Goal: Transaction & Acquisition: Purchase product/service

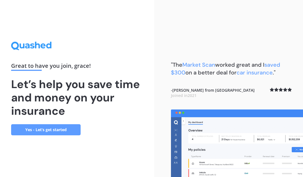
click at [60, 127] on link "Yes - Let’s get started" at bounding box center [45, 129] width 69 height 11
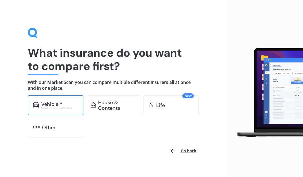
click at [65, 105] on div "Vehicle *" at bounding box center [59, 104] width 37 height 6
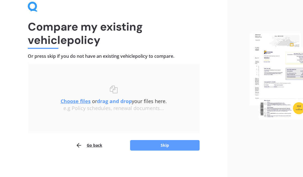
scroll to position [26, 0]
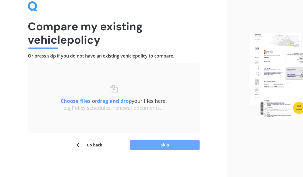
click at [134, 142] on button "Skip" at bounding box center [164, 145] width 69 height 11
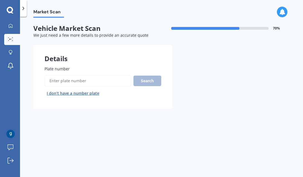
click at [119, 81] on input "Plate number" at bounding box center [87, 81] width 87 height 12
type input "gwf153"
click at [0, 0] on button "Next" at bounding box center [0, 0] width 0 height 0
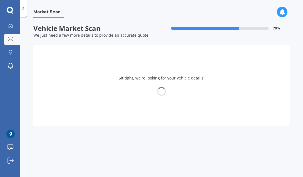
select select "BMW"
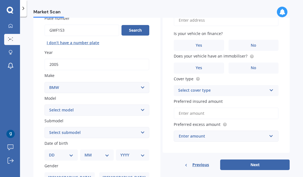
scroll to position [52, 0]
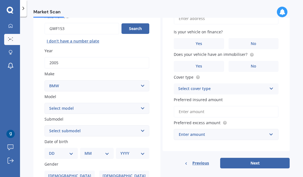
click at [98, 108] on select "Select model 116 116I 118 118D 120 130 218D 220I 225 250 316 318 320 320 i 323 …" at bounding box center [96, 108] width 105 height 11
select select "320 I"
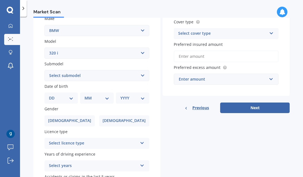
scroll to position [133, 0]
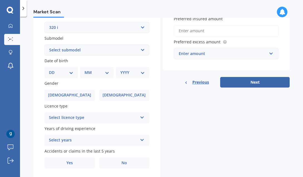
select select "22"
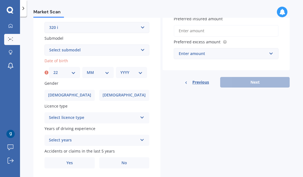
select select "09"
click at [136, 75] on div "YYYY 2025 2024 2023 2022 2021 2020 2019 2018 2017 2016 2015 2014 2013 2012 2011…" at bounding box center [131, 72] width 31 height 11
click at [137, 76] on div "YYYY 2025 2024 2023 2022 2021 2020 2019 2018 2017 2016 2015 2014 2013 2012 2011…" at bounding box center [131, 72] width 31 height 11
select select "2007"
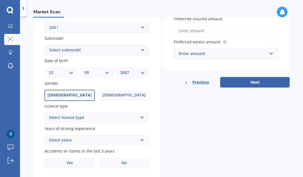
click at [89, 91] on label "[DEMOGRAPHIC_DATA]" at bounding box center [69, 95] width 50 height 11
click at [0, 0] on input "[DEMOGRAPHIC_DATA]" at bounding box center [0, 0] width 0 height 0
click at [86, 115] on div "Select licence type" at bounding box center [93, 118] width 89 height 7
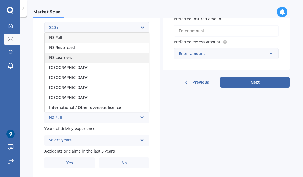
scroll to position [0, 0]
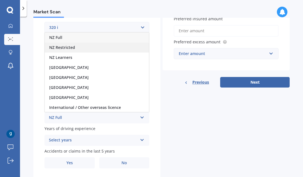
click at [78, 44] on div "NZ Restricted" at bounding box center [97, 48] width 104 height 10
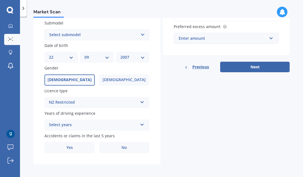
scroll to position [148, 0]
click at [84, 125] on div "Select years" at bounding box center [93, 125] width 89 height 7
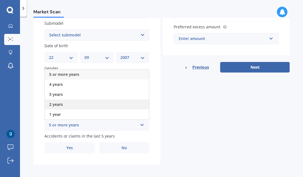
click at [73, 103] on div "2 years" at bounding box center [97, 104] width 104 height 10
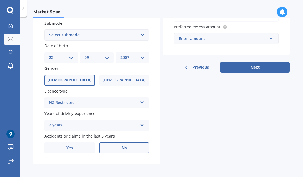
click at [127, 149] on label "No" at bounding box center [124, 147] width 50 height 11
click at [0, 0] on input "No" at bounding box center [0, 0] width 0 height 0
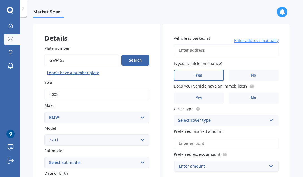
scroll to position [22, 0]
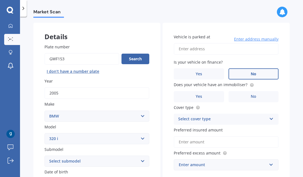
click at [242, 74] on label "No" at bounding box center [253, 73] width 50 height 11
click at [0, 0] on input "No" at bounding box center [0, 0] width 0 height 0
click at [213, 93] on label "Yes" at bounding box center [199, 96] width 50 height 11
click at [0, 0] on input "Yes" at bounding box center [0, 0] width 0 height 0
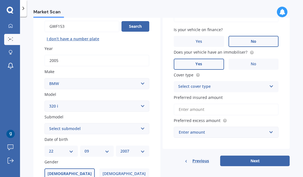
scroll to position [56, 0]
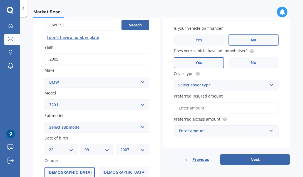
click at [217, 82] on div "Select cover type" at bounding box center [222, 85] width 89 height 7
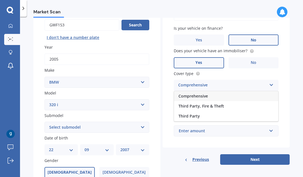
click at [213, 94] on div "Comprehensive" at bounding box center [226, 96] width 104 height 10
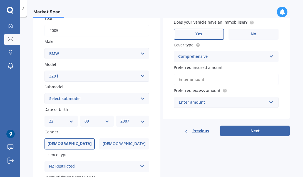
scroll to position [85, 0]
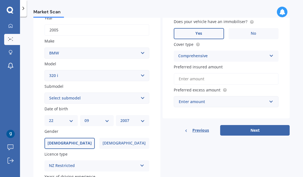
click at [229, 78] on input "Preferred insured amount" at bounding box center [226, 79] width 105 height 12
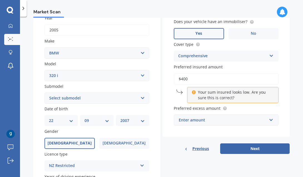
type input "$4,000"
click at [258, 107] on label "Preferred excess amount" at bounding box center [225, 108] width 103 height 6
click at [242, 117] on div "Enter amount" at bounding box center [223, 120] width 88 height 6
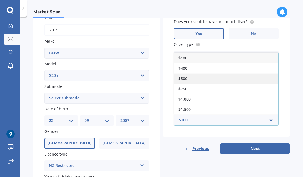
click at [205, 76] on div "$500" at bounding box center [226, 78] width 104 height 10
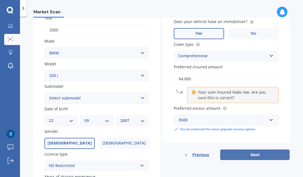
click at [242, 150] on button "Next" at bounding box center [254, 155] width 69 height 11
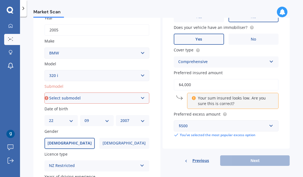
select select "GT TURBO 5 DR LIFTBACK"
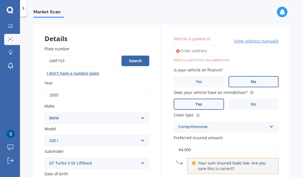
scroll to position [4, 0]
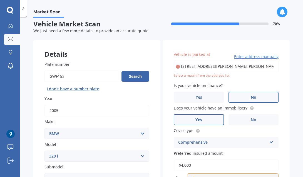
type input "[STREET_ADDRESS][PERSON_NAME][PERSON_NAME]"
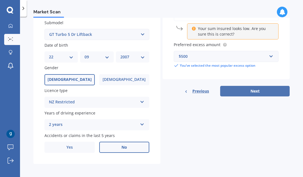
scroll to position [148, 0]
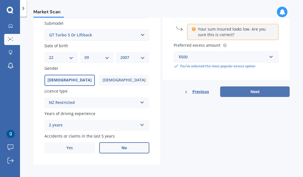
click at [229, 89] on button "Next" at bounding box center [254, 91] width 69 height 11
select select "22"
select select "09"
select select "2007"
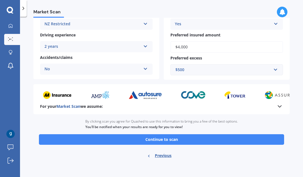
scroll to position [108, 0]
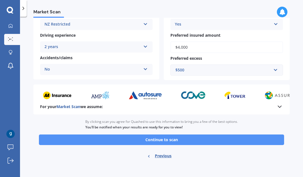
click at [190, 136] on button "Continue to scan" at bounding box center [161, 140] width 245 height 11
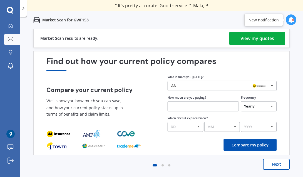
click at [270, 40] on div "View my quotes" at bounding box center [257, 38] width 34 height 13
